Goal: Task Accomplishment & Management: Use online tool/utility

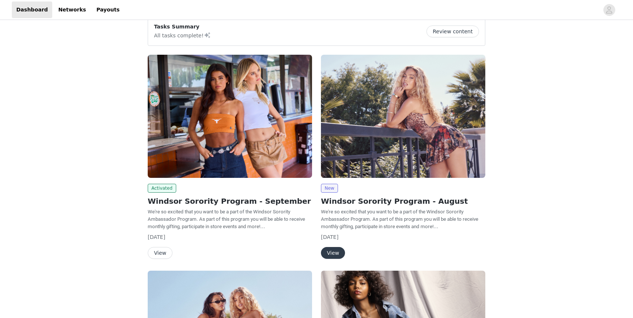
scroll to position [79, 0]
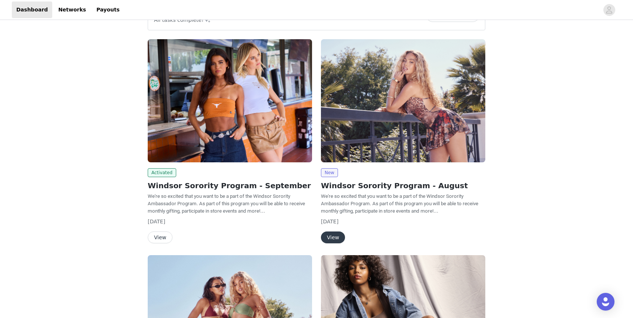
click at [161, 238] on button "View" at bounding box center [160, 238] width 25 height 12
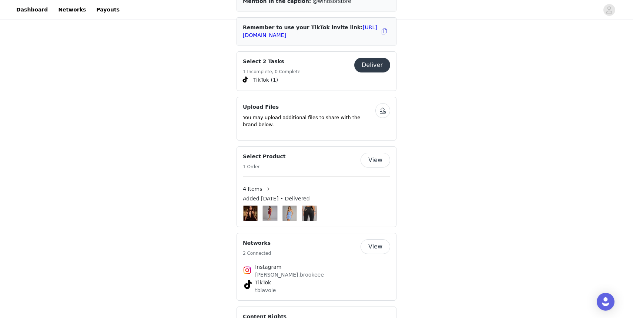
scroll to position [351, 0]
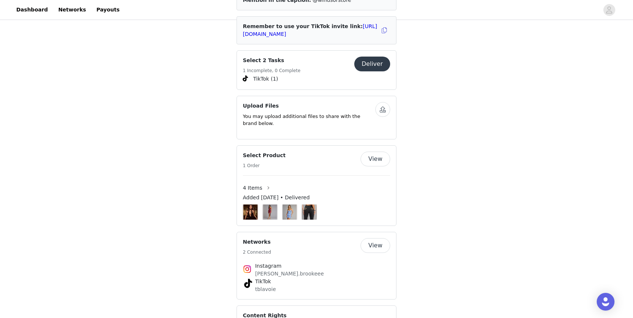
click at [373, 60] on button "Deliver" at bounding box center [372, 64] width 36 height 15
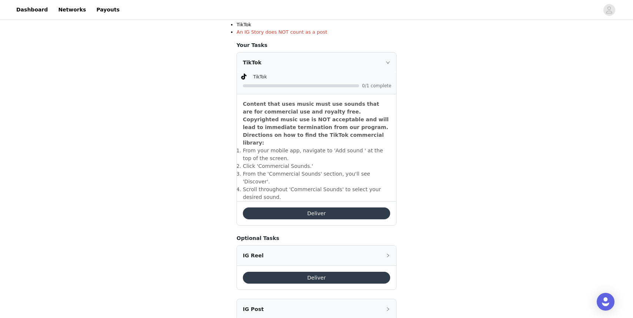
scroll to position [212, 0]
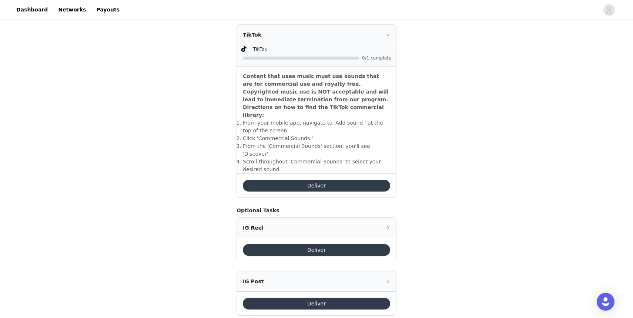
click at [317, 180] on button "Deliver" at bounding box center [316, 186] width 147 height 12
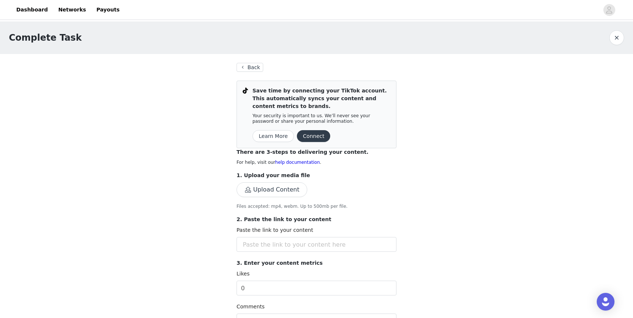
click at [315, 138] on button "Connect" at bounding box center [313, 136] width 33 height 12
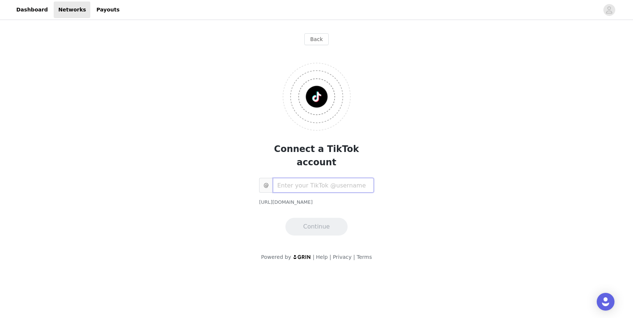
click at [302, 178] on input "text" at bounding box center [323, 185] width 101 height 15
click at [317, 219] on button "Continue" at bounding box center [316, 227] width 62 height 18
click at [295, 178] on input "suitelifeoftiff" at bounding box center [323, 185] width 101 height 15
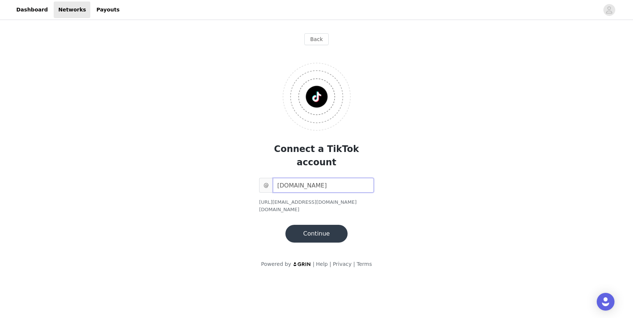
type input "[DOMAIN_NAME]"
click at [313, 225] on button "Continue" at bounding box center [316, 234] width 62 height 18
click at [310, 225] on button "Continue" at bounding box center [316, 234] width 62 height 18
drag, startPoint x: 314, startPoint y: 171, endPoint x: 245, endPoint y: 167, distance: 69.0
click at [245, 167] on div "Connect a TikTok account @ [DOMAIN_NAME] [URL][EMAIL_ADDRESS][DOMAIN_NAME][DOMA…" at bounding box center [316, 147] width 223 height 192
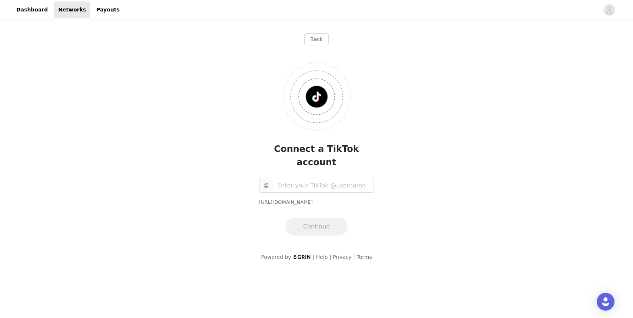
click at [268, 178] on span "@" at bounding box center [266, 185] width 14 height 15
click at [290, 178] on input "text" at bounding box center [323, 185] width 101 height 15
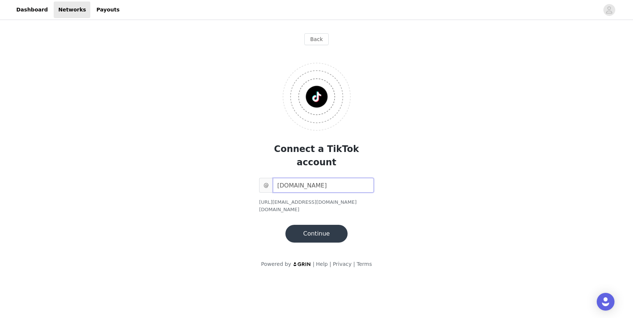
type input "[DOMAIN_NAME]"
click at [307, 225] on button "Continue" at bounding box center [316, 234] width 62 height 18
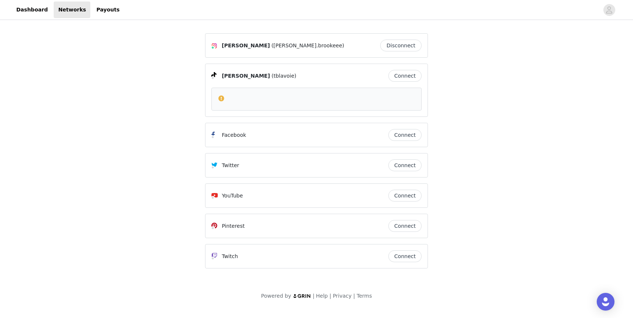
click at [333, 92] on article at bounding box center [316, 99] width 210 height 23
click at [221, 98] on span at bounding box center [221, 98] width 7 height 9
click at [408, 76] on button "Connect" at bounding box center [404, 76] width 33 height 12
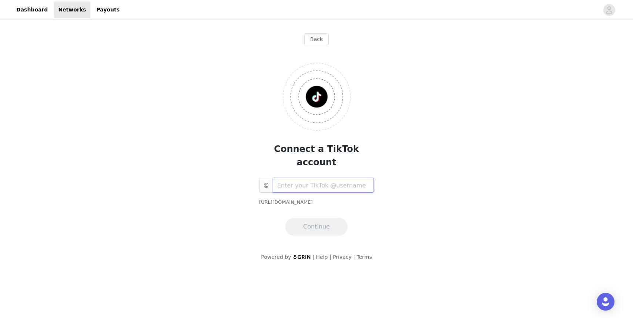
click at [288, 178] on input "text" at bounding box center [323, 185] width 101 height 15
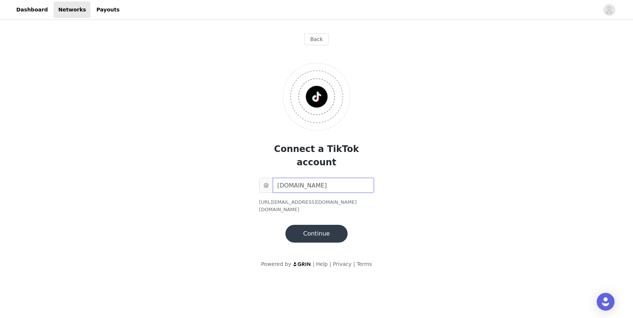
type input "[DOMAIN_NAME]"
click at [330, 225] on button "Continue" at bounding box center [316, 234] width 62 height 18
click at [27, 10] on link "Dashboard" at bounding box center [32, 9] width 40 height 17
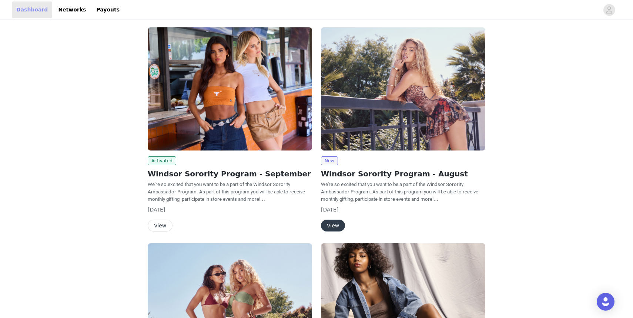
scroll to position [92, 0]
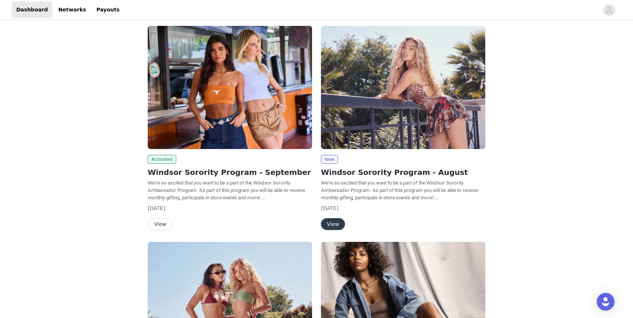
click at [160, 224] on button "View" at bounding box center [160, 224] width 25 height 12
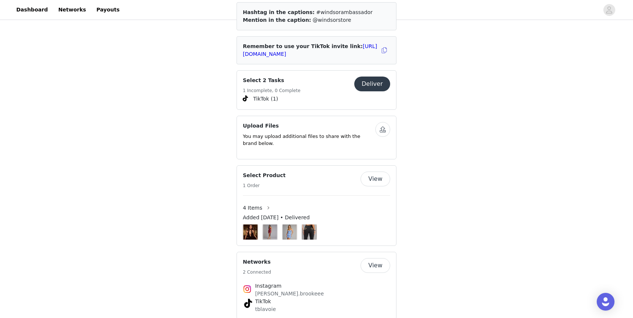
scroll to position [331, 0]
click at [368, 77] on button "Deliver" at bounding box center [372, 84] width 36 height 15
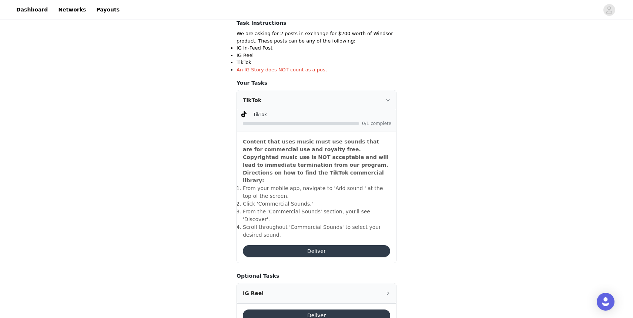
scroll to position [212, 0]
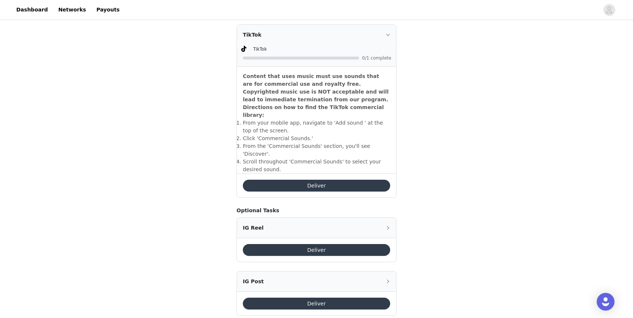
click at [307, 180] on button "Deliver" at bounding box center [316, 186] width 147 height 12
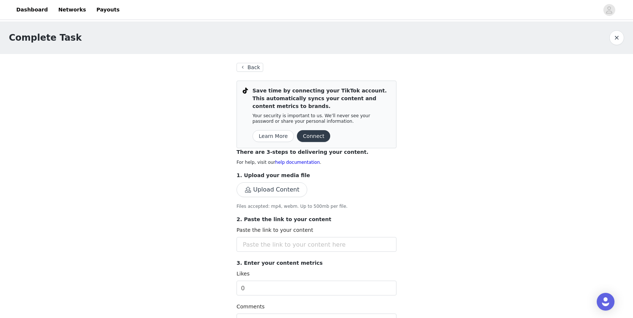
click at [280, 137] on button "Learn More" at bounding box center [273, 136] width 41 height 12
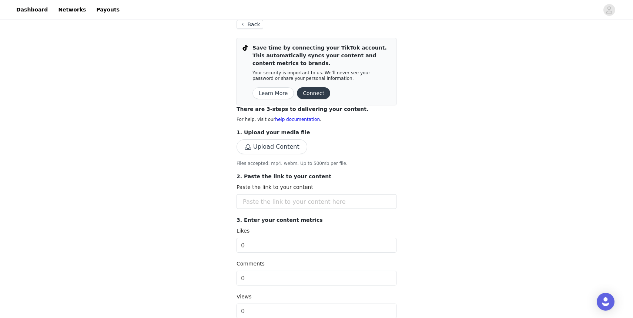
click at [314, 90] on button "Connect" at bounding box center [313, 93] width 33 height 12
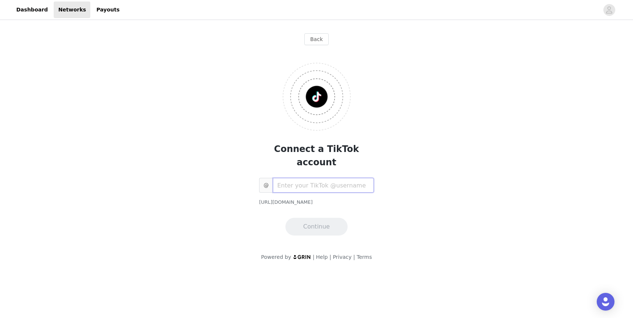
click at [304, 178] on input "text" at bounding box center [323, 185] width 101 height 15
type input "suitelifeoftiff"
click at [321, 218] on button "Continue" at bounding box center [316, 227] width 62 height 18
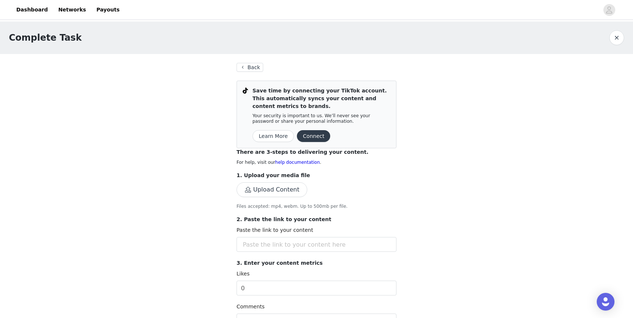
click at [262, 182] on div "1. Upload your media file Upload Content Files accepted: mp4, webm. Up to 500mb…" at bounding box center [317, 191] width 160 height 38
click at [264, 190] on button "Upload Content" at bounding box center [272, 190] width 71 height 15
click at [258, 245] on input "text" at bounding box center [317, 244] width 160 height 15
paste input "[URL][DOMAIN_NAME]"
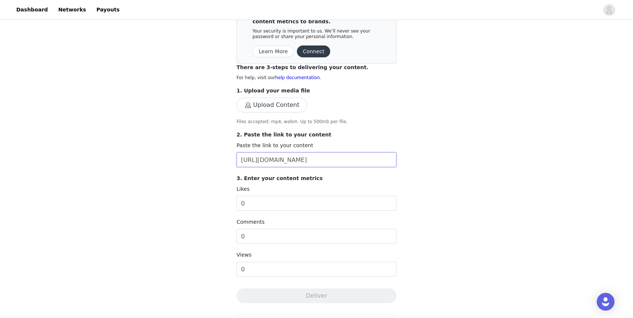
scroll to position [89, 0]
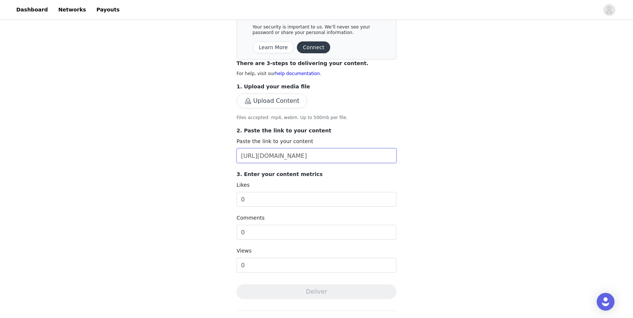
type input "[URL][DOMAIN_NAME]"
click at [261, 180] on form "1. Upload your media file Upload Content Files accepted: mp4, webm. Up to 500mb…" at bounding box center [317, 179] width 160 height 193
click at [261, 197] on input "0" at bounding box center [317, 199] width 160 height 15
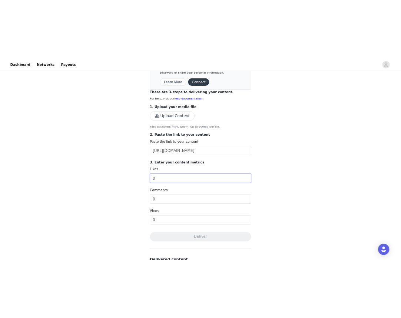
scroll to position [68, 0]
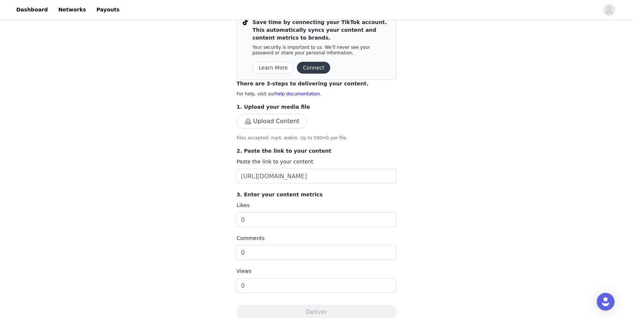
click at [265, 117] on button "Upload Content" at bounding box center [272, 121] width 71 height 15
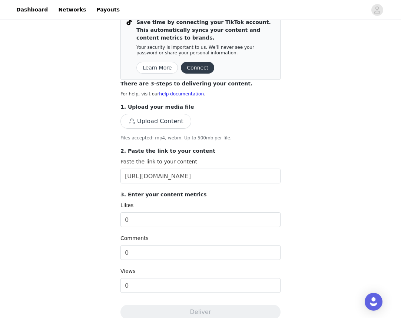
click at [178, 123] on button "Upload Content" at bounding box center [155, 121] width 71 height 15
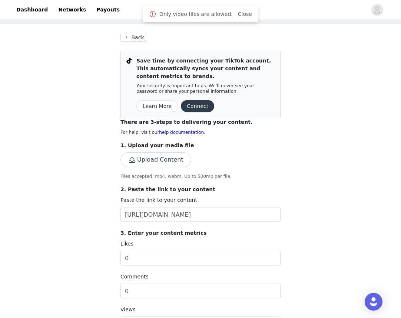
scroll to position [35, 0]
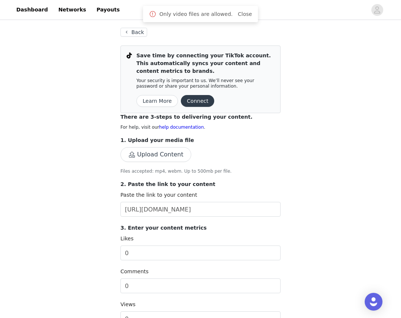
click at [136, 31] on button "Back" at bounding box center [133, 32] width 27 height 9
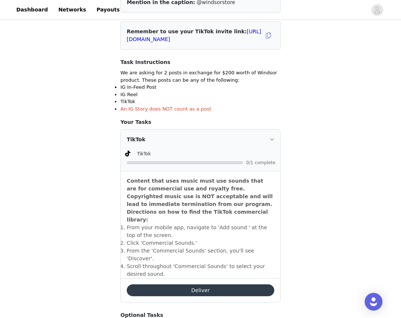
scroll to position [110, 0]
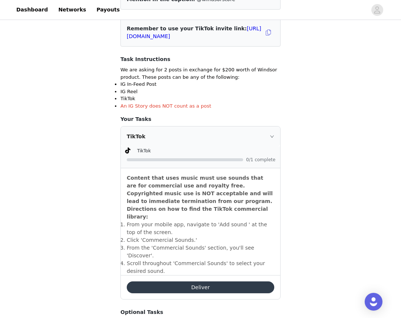
click at [189, 282] on button "Deliver" at bounding box center [200, 288] width 147 height 12
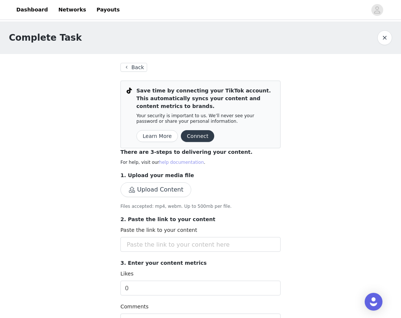
click at [173, 163] on link "help documentation" at bounding box center [181, 162] width 45 height 5
click at [380, 10] on span "button" at bounding box center [377, 10] width 12 height 12
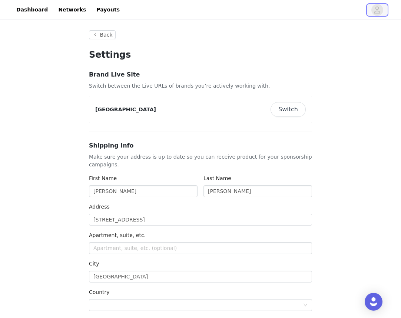
type input "+1 ([GEOGRAPHIC_DATA])"
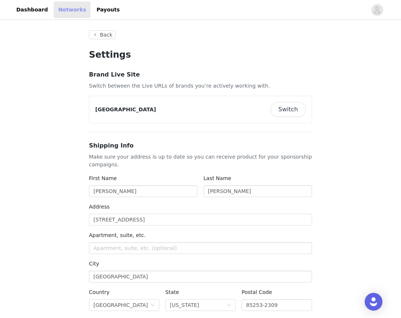
click at [73, 14] on link "Networks" at bounding box center [72, 9] width 37 height 17
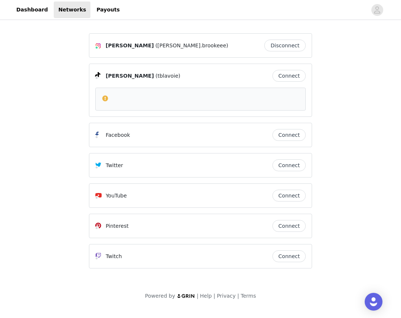
click at [214, 98] on div at bounding box center [200, 98] width 198 height 9
click at [289, 77] on button "Connect" at bounding box center [288, 76] width 33 height 12
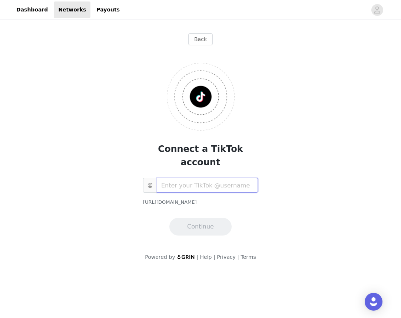
click at [182, 178] on input "text" at bounding box center [207, 185] width 101 height 15
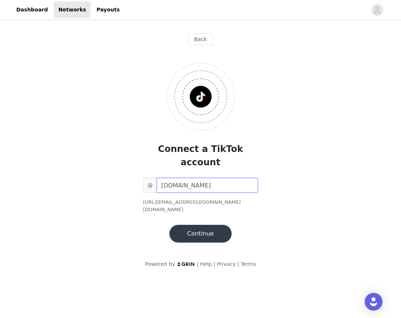
type input "[DOMAIN_NAME]"
click at [208, 225] on button "Continue" at bounding box center [200, 234] width 62 height 18
